Goal: Transaction & Acquisition: Book appointment/travel/reservation

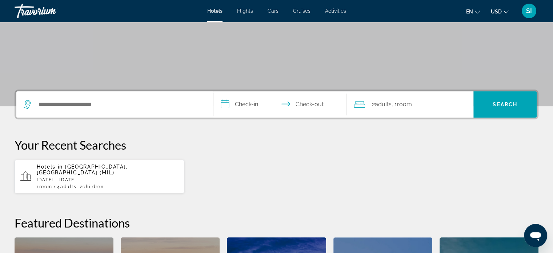
scroll to position [113, 0]
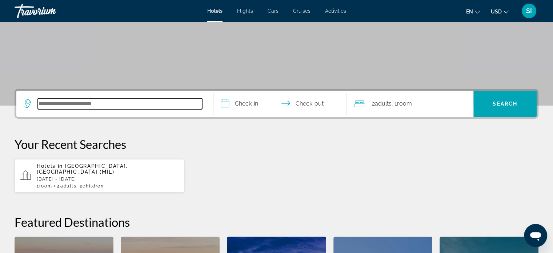
click at [48, 104] on input "Search hotel destination" at bounding box center [120, 103] width 164 height 11
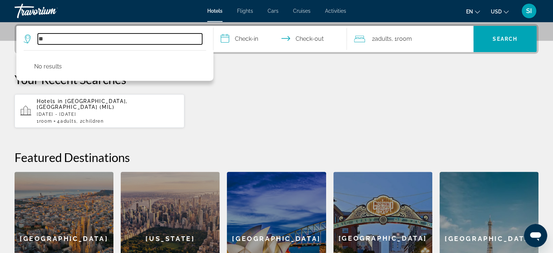
type input "*"
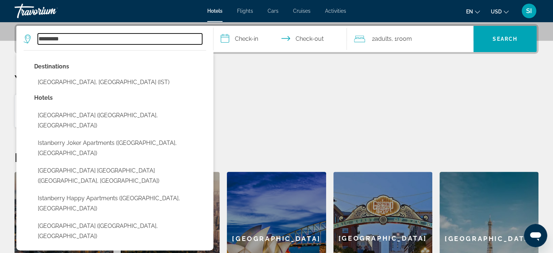
type input "********"
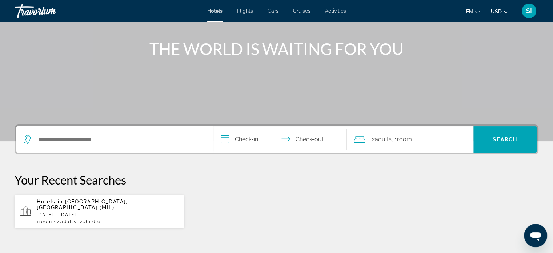
scroll to position [77, 0]
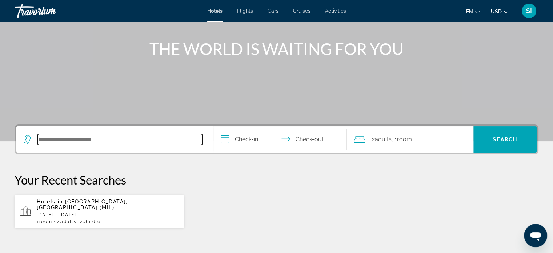
click at [52, 137] on input "Search hotel destination" at bounding box center [120, 139] width 164 height 11
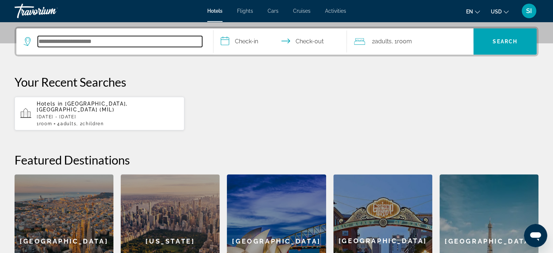
scroll to position [177, 0]
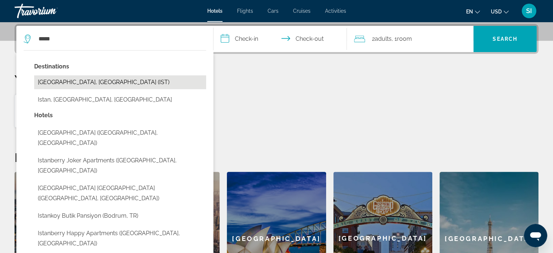
click at [51, 85] on button "[GEOGRAPHIC_DATA], [GEOGRAPHIC_DATA] (IST)" at bounding box center [120, 82] width 172 height 14
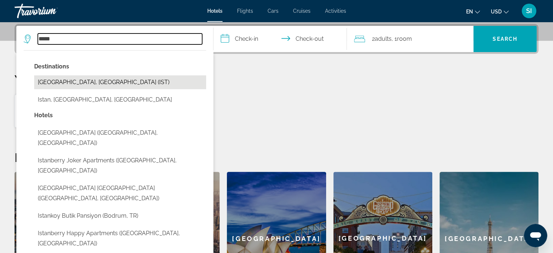
type input "**********"
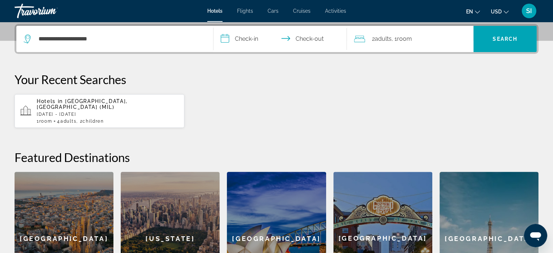
click at [229, 36] on input "**********" at bounding box center [281, 40] width 137 height 28
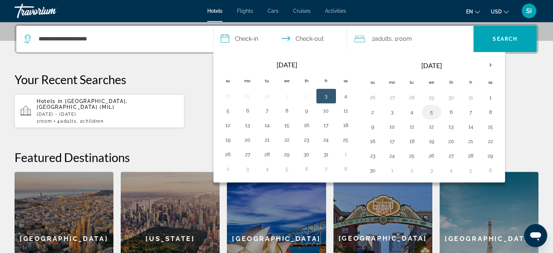
click at [430, 109] on button "5" at bounding box center [432, 112] width 12 height 10
click at [449, 110] on button "6" at bounding box center [451, 112] width 12 height 10
type input "**********"
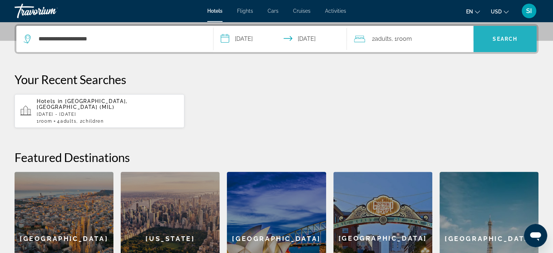
click at [489, 41] on span "Search" at bounding box center [504, 38] width 63 height 17
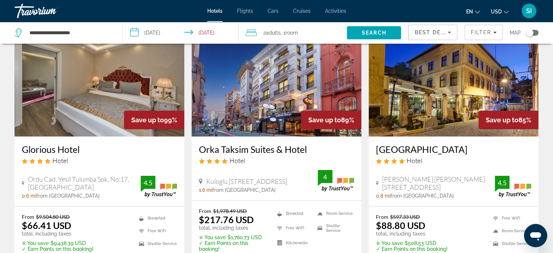
scroll to position [49, 0]
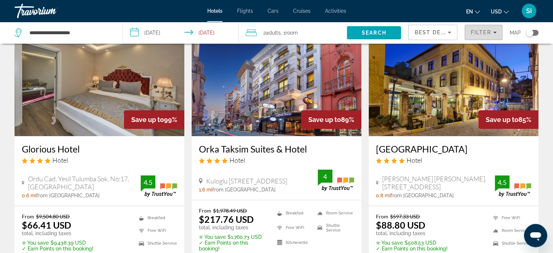
click at [480, 32] on span "Filter" at bounding box center [480, 32] width 21 height 6
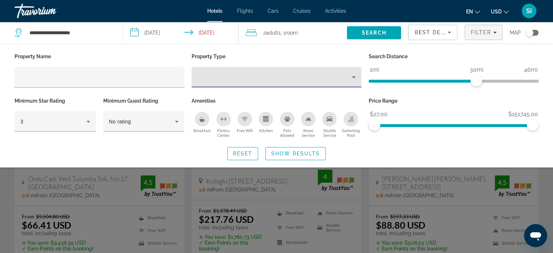
click at [353, 78] on icon "Property type" at bounding box center [353, 77] width 9 height 9
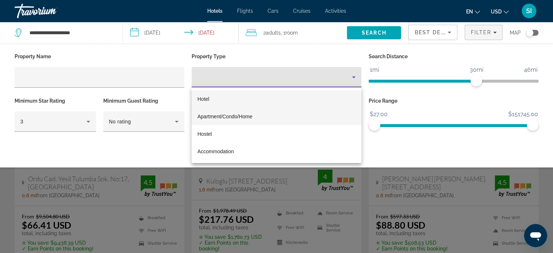
click at [326, 113] on mat-option "Apartment/Condo/Home" at bounding box center [277, 116] width 170 height 17
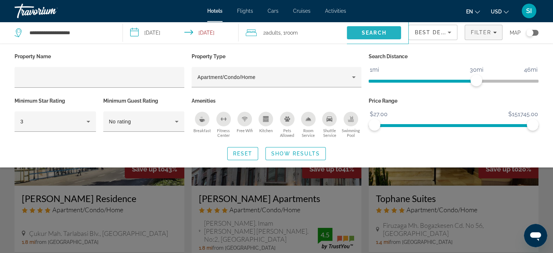
click at [377, 32] on span "Search" at bounding box center [374, 33] width 25 height 6
click at [543, 189] on div "Search widget" at bounding box center [276, 181] width 553 height 144
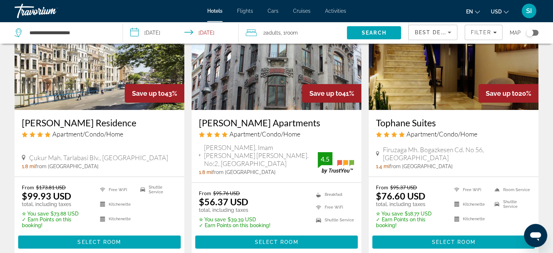
scroll to position [76, 0]
click at [208, 169] on span "1.8 mi" at bounding box center [205, 172] width 13 height 6
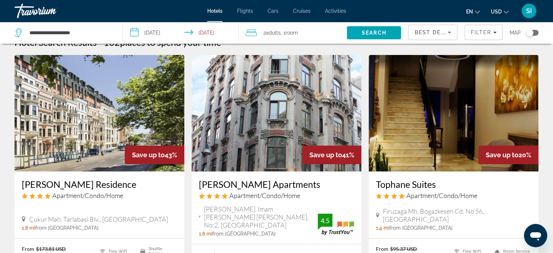
scroll to position [12, 0]
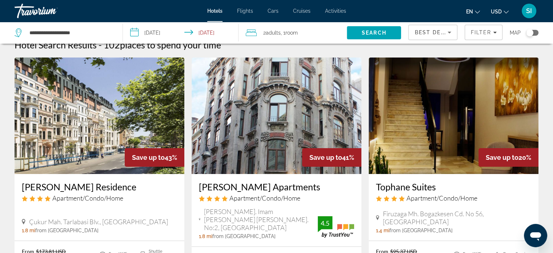
click at [286, 32] on span ", 1 Room rooms" at bounding box center [289, 33] width 17 height 10
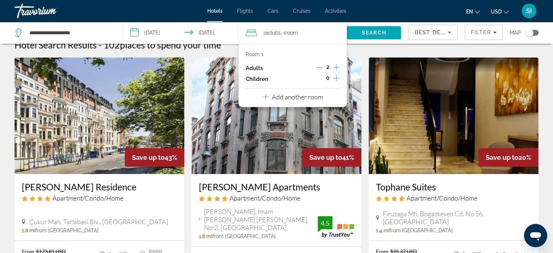
click at [336, 67] on icon "Increment adults" at bounding box center [336, 67] width 7 height 7
click at [372, 32] on span "Search" at bounding box center [374, 33] width 25 height 6
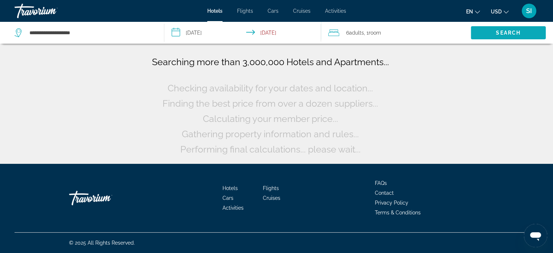
scroll to position [0, 0]
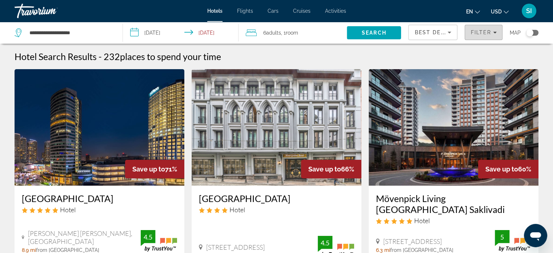
click at [486, 34] on span "Filter" at bounding box center [480, 32] width 21 height 6
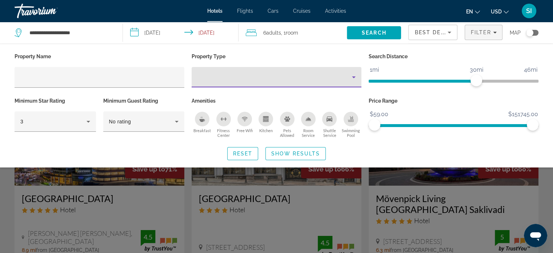
click at [354, 79] on icon "Property type" at bounding box center [353, 77] width 9 height 9
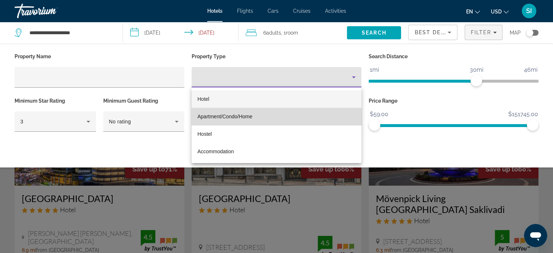
click at [311, 117] on mat-option "Apartment/Condo/Home" at bounding box center [277, 116] width 170 height 17
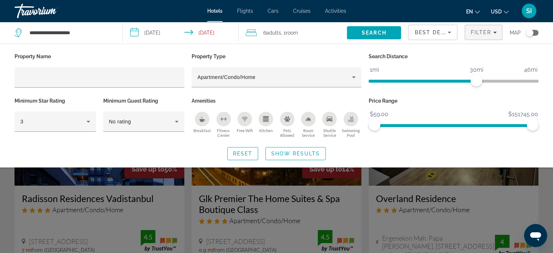
click at [543, 194] on div "Search widget" at bounding box center [276, 181] width 553 height 144
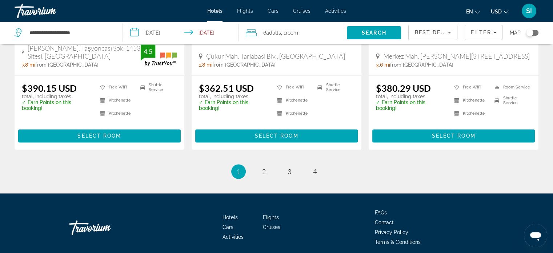
scroll to position [1011, 0]
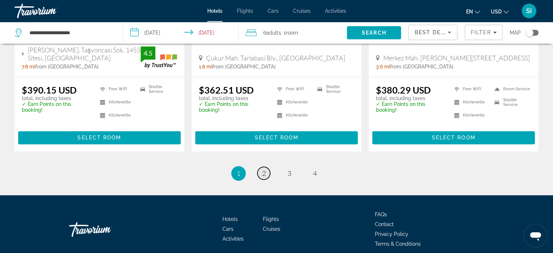
click at [267, 166] on link "page 2" at bounding box center [263, 172] width 13 height 13
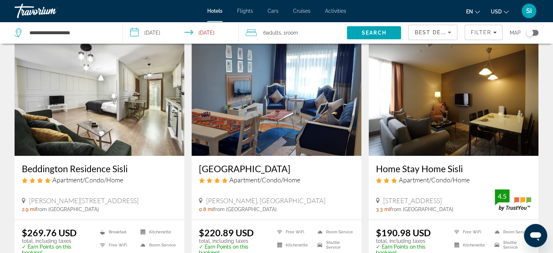
scroll to position [570, 0]
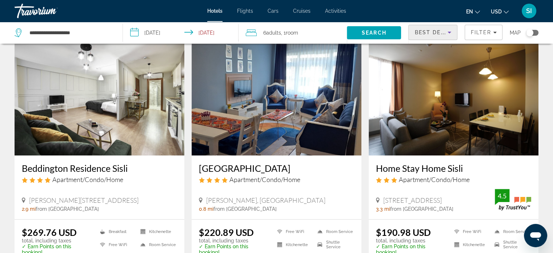
click at [440, 32] on span "Best Deals" at bounding box center [433, 32] width 38 height 6
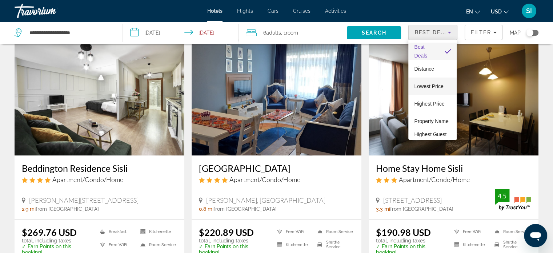
click at [430, 83] on span "Lowest Price" at bounding box center [428, 86] width 29 height 9
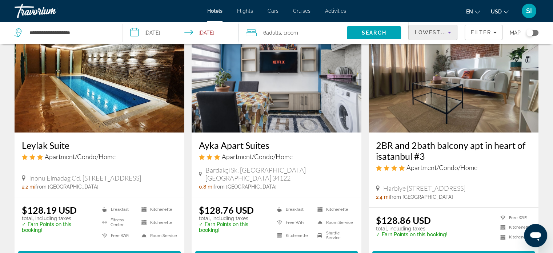
scroll to position [56, 0]
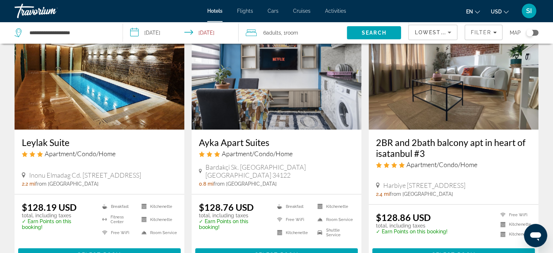
click at [273, 83] on img "Main content" at bounding box center [277, 71] width 170 height 116
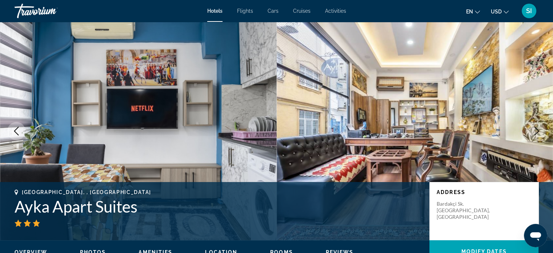
click at [536, 130] on icon "Next image" at bounding box center [536, 131] width 9 height 9
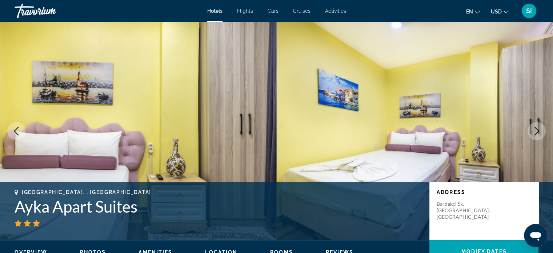
click at [536, 130] on icon "Next image" at bounding box center [536, 131] width 9 height 9
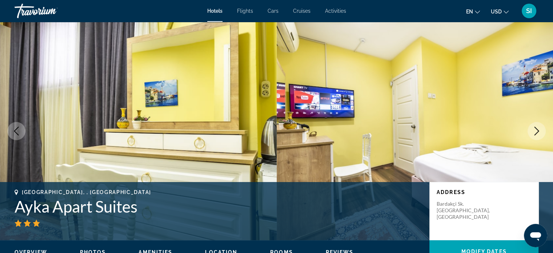
click at [536, 130] on icon "Next image" at bounding box center [536, 131] width 9 height 9
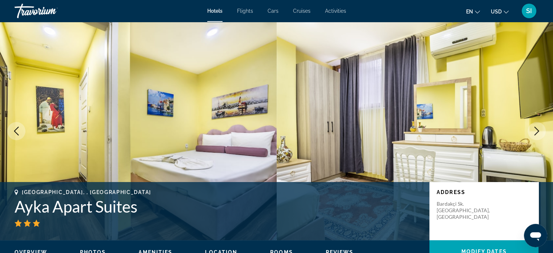
click at [536, 130] on icon "Next image" at bounding box center [536, 131] width 9 height 9
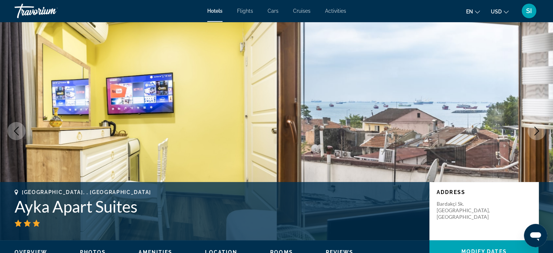
click at [536, 130] on icon "Next image" at bounding box center [536, 131] width 9 height 9
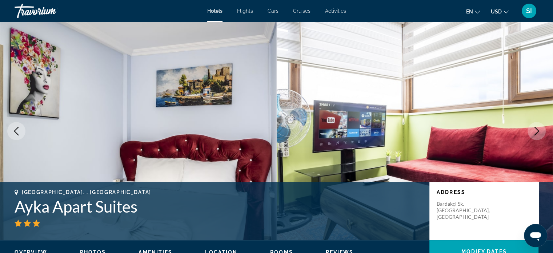
click at [536, 130] on icon "Next image" at bounding box center [536, 131] width 9 height 9
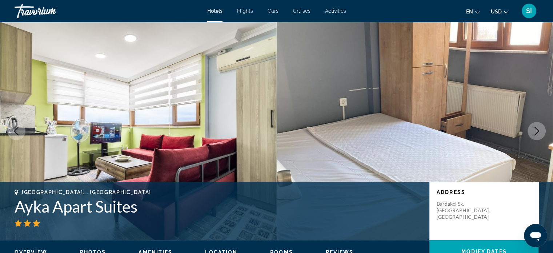
click at [536, 130] on icon "Next image" at bounding box center [536, 131] width 9 height 9
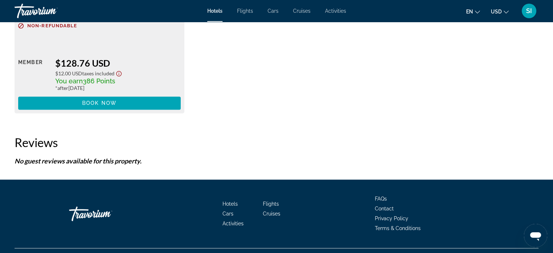
scroll to position [1162, 0]
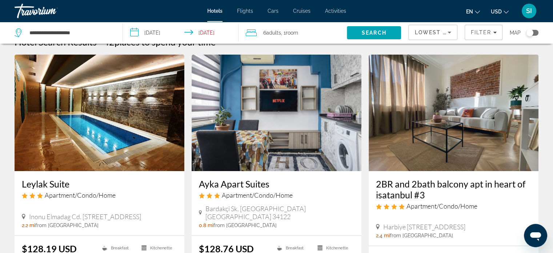
scroll to position [12, 0]
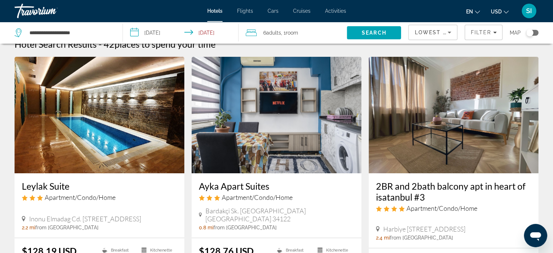
click at [116, 128] on img "Main content" at bounding box center [100, 115] width 170 height 116
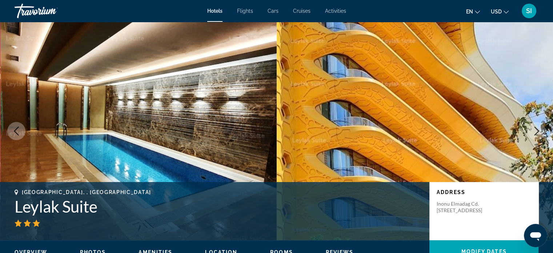
click at [536, 130] on icon "Next image" at bounding box center [536, 131] width 9 height 9
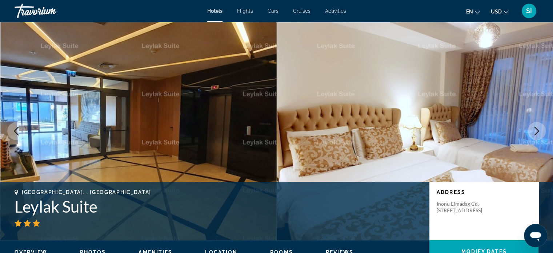
click at [536, 129] on icon "Next image" at bounding box center [536, 131] width 9 height 9
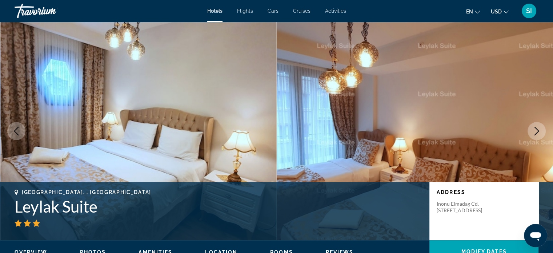
click at [536, 129] on icon "Next image" at bounding box center [536, 131] width 9 height 9
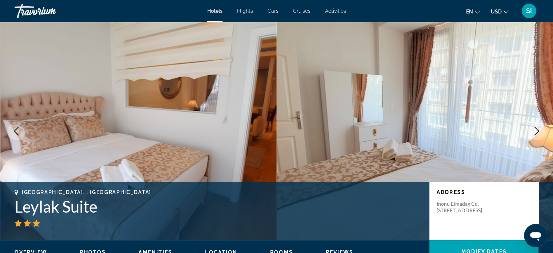
click at [536, 129] on icon "Next image" at bounding box center [536, 131] width 9 height 9
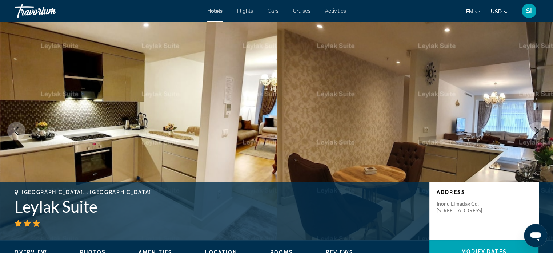
click at [536, 129] on icon "Next image" at bounding box center [536, 131] width 9 height 9
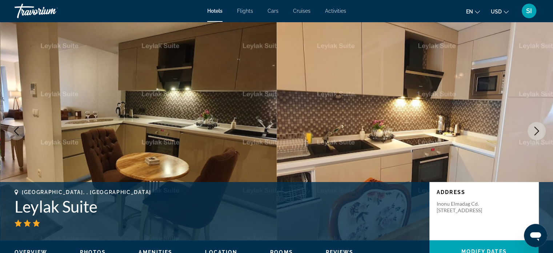
click at [536, 129] on icon "Next image" at bounding box center [536, 131] width 9 height 9
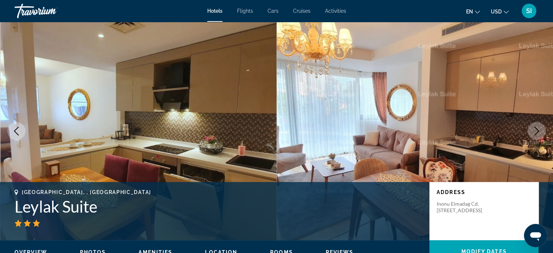
click at [536, 129] on icon "Next image" at bounding box center [536, 131] width 9 height 9
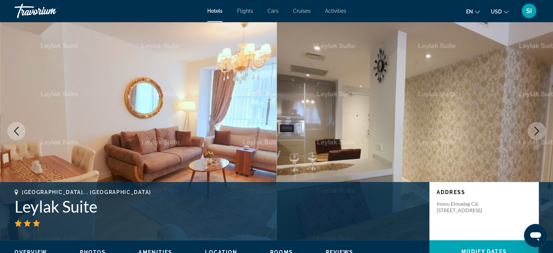
click at [536, 129] on icon "Next image" at bounding box center [536, 131] width 9 height 9
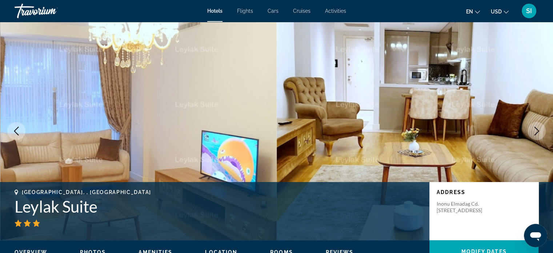
click at [536, 129] on icon "Next image" at bounding box center [536, 131] width 9 height 9
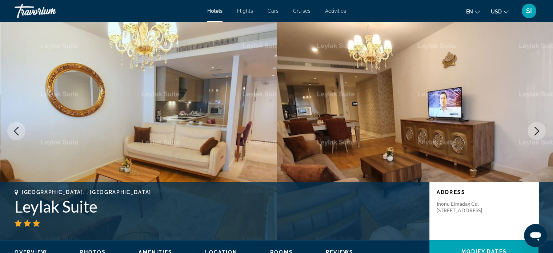
click at [536, 129] on icon "Next image" at bounding box center [536, 131] width 9 height 9
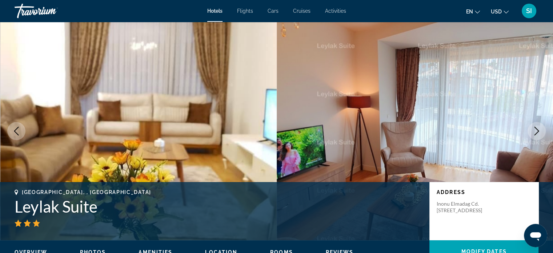
click at [536, 129] on icon "Next image" at bounding box center [536, 131] width 9 height 9
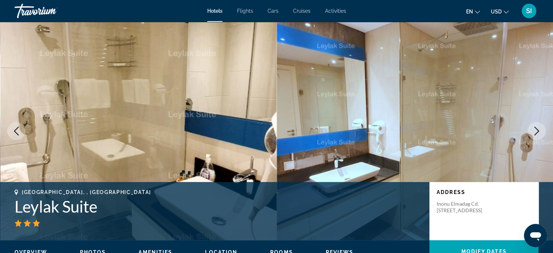
click at [536, 129] on icon "Next image" at bounding box center [536, 131] width 9 height 9
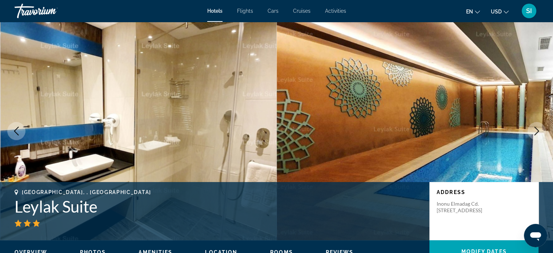
click at [536, 129] on icon "Next image" at bounding box center [536, 131] width 9 height 9
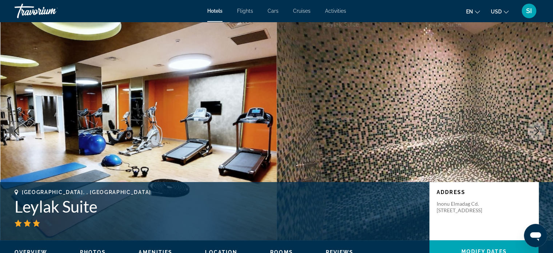
click at [536, 129] on icon "Next image" at bounding box center [536, 131] width 9 height 9
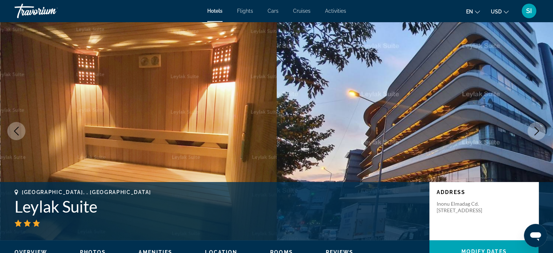
click at [536, 129] on icon "Next image" at bounding box center [536, 131] width 9 height 9
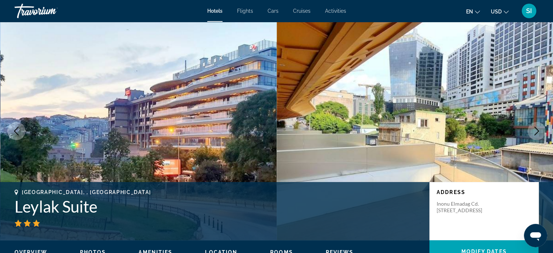
click at [536, 129] on icon "Next image" at bounding box center [536, 131] width 9 height 9
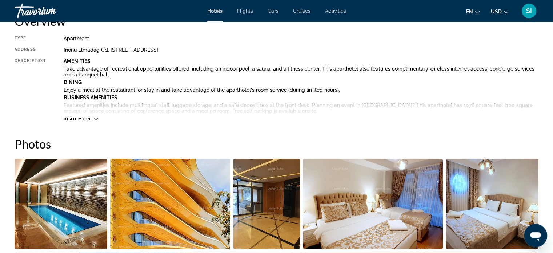
scroll to position [263, 0]
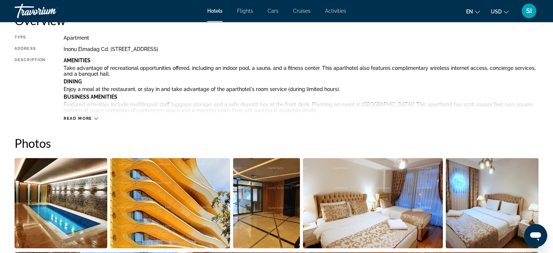
click at [79, 116] on span "Read more" at bounding box center [78, 118] width 29 height 5
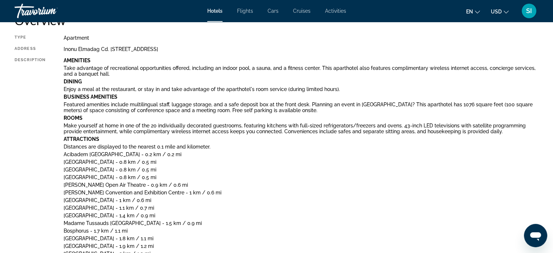
click at [473, 11] on button "en English Español Français Italiano Português русский" at bounding box center [473, 11] width 14 height 11
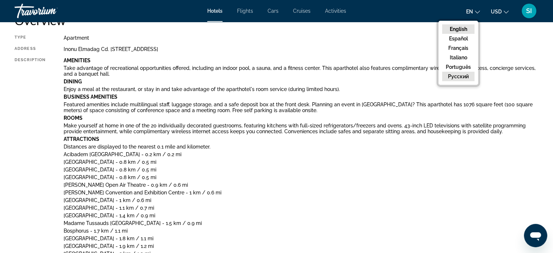
click at [457, 76] on button "русский" at bounding box center [458, 76] width 32 height 9
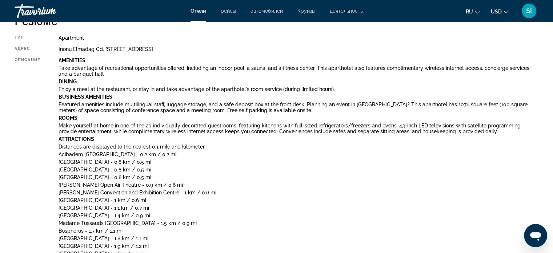
click at [477, 12] on icon "Change language" at bounding box center [477, 11] width 5 height 5
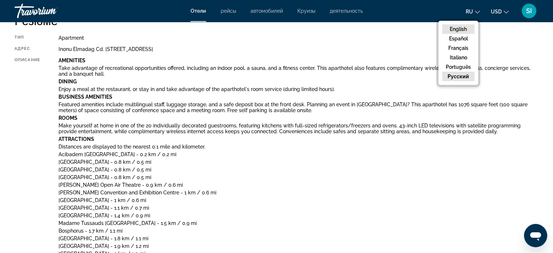
click at [465, 27] on button "English" at bounding box center [458, 28] width 32 height 9
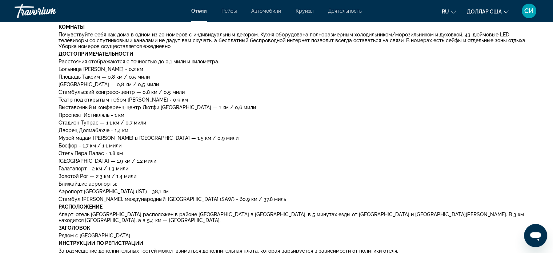
scroll to position [354, 0]
